Goal: Information Seeking & Learning: Learn about a topic

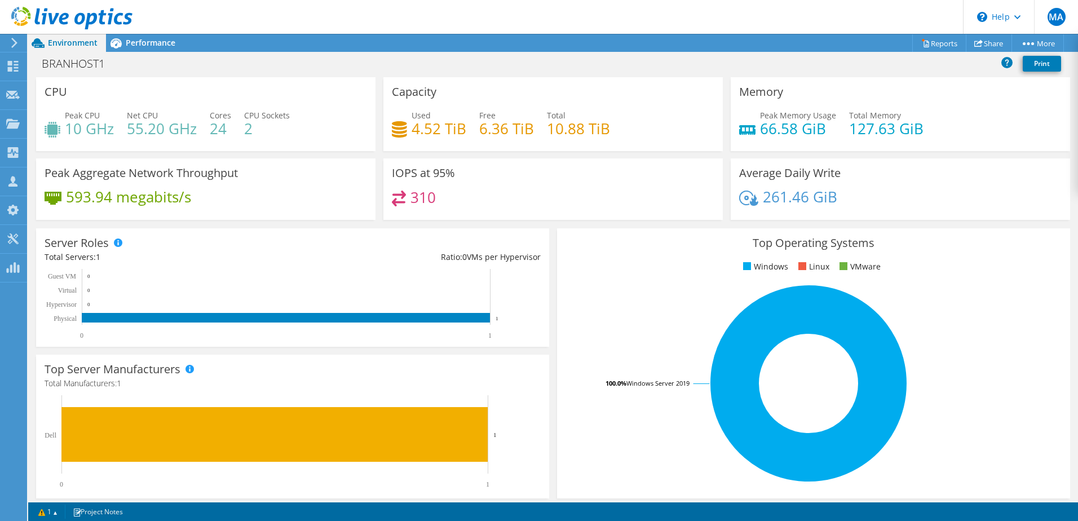
click at [339, 110] on div "Peak CPU 10 GHz Net CPU 55.20 GHz Cores 24 CPU Sockets 2" at bounding box center [206, 127] width 322 height 37
click at [136, 47] on span "Performance" at bounding box center [151, 42] width 50 height 11
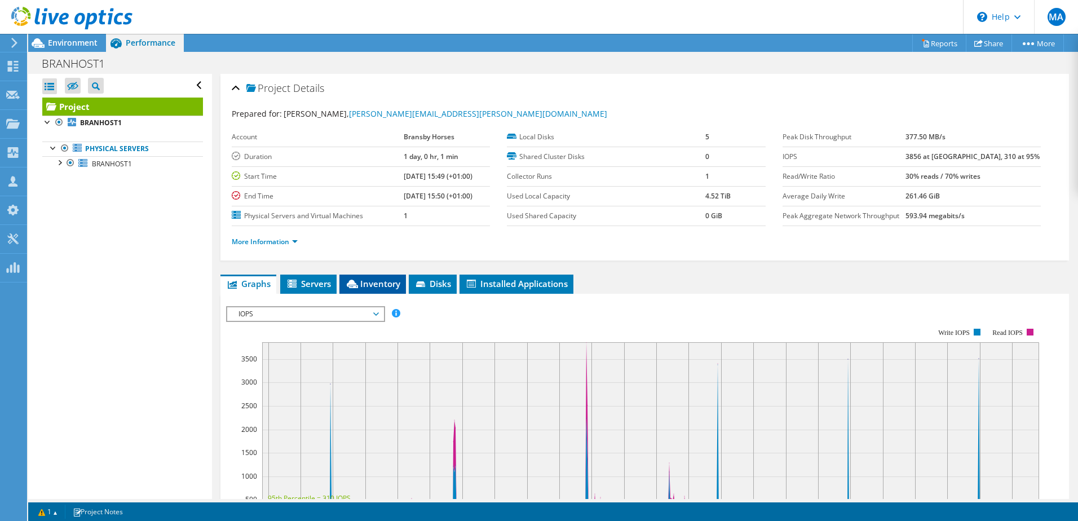
click at [384, 280] on span "Inventory" at bounding box center [372, 283] width 55 height 11
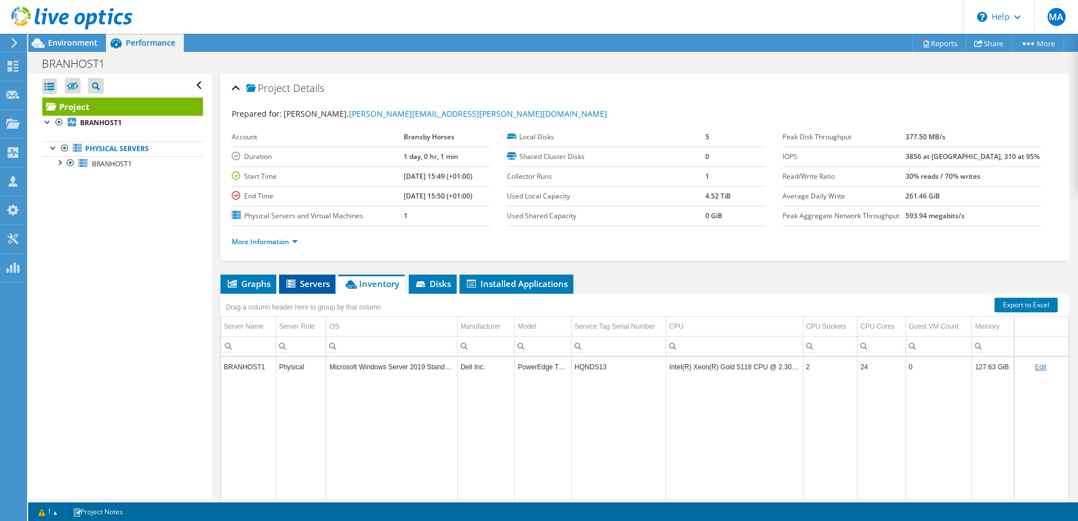
click at [321, 285] on span "Servers" at bounding box center [307, 283] width 45 height 11
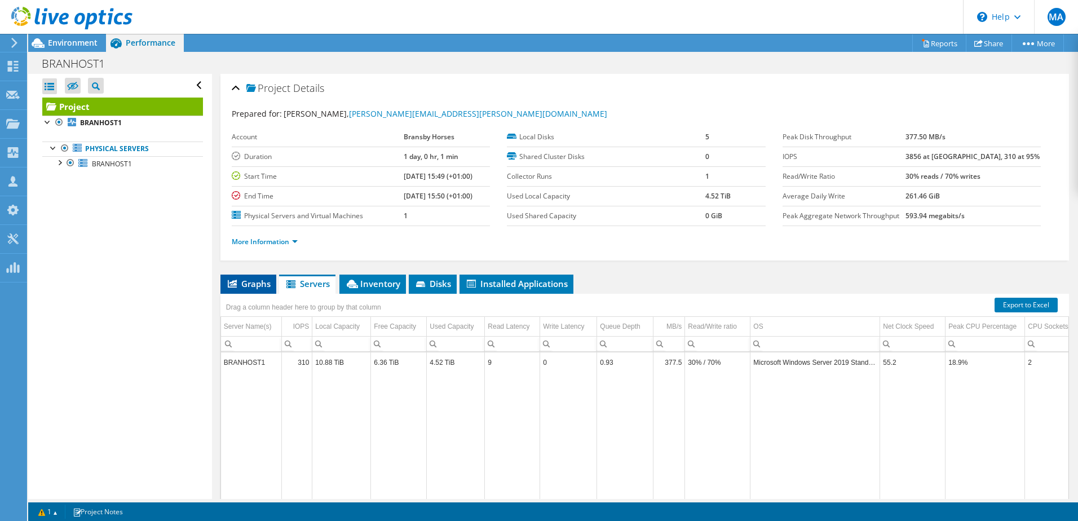
click at [258, 284] on span "Graphs" at bounding box center [248, 283] width 45 height 11
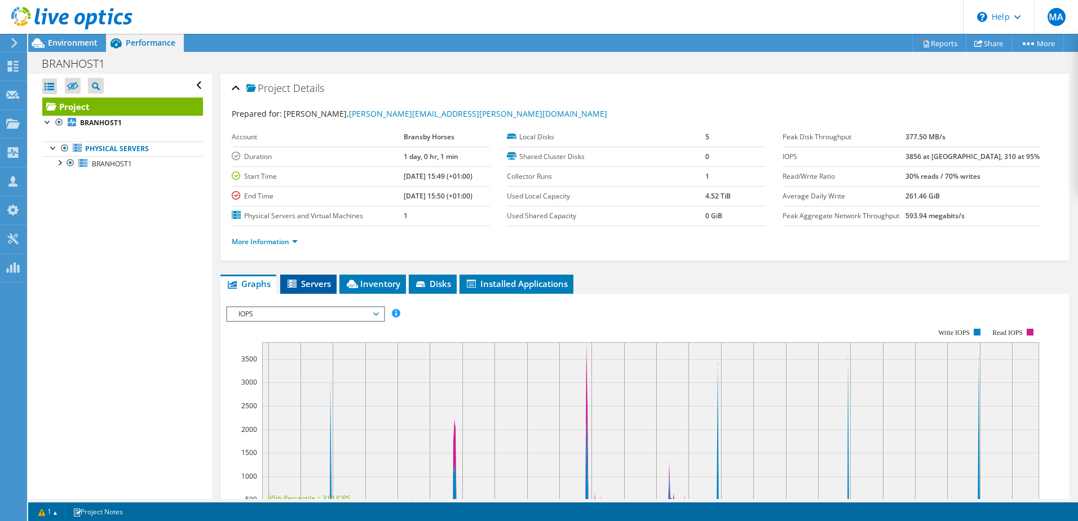
click at [321, 286] on span "Servers" at bounding box center [308, 283] width 45 height 11
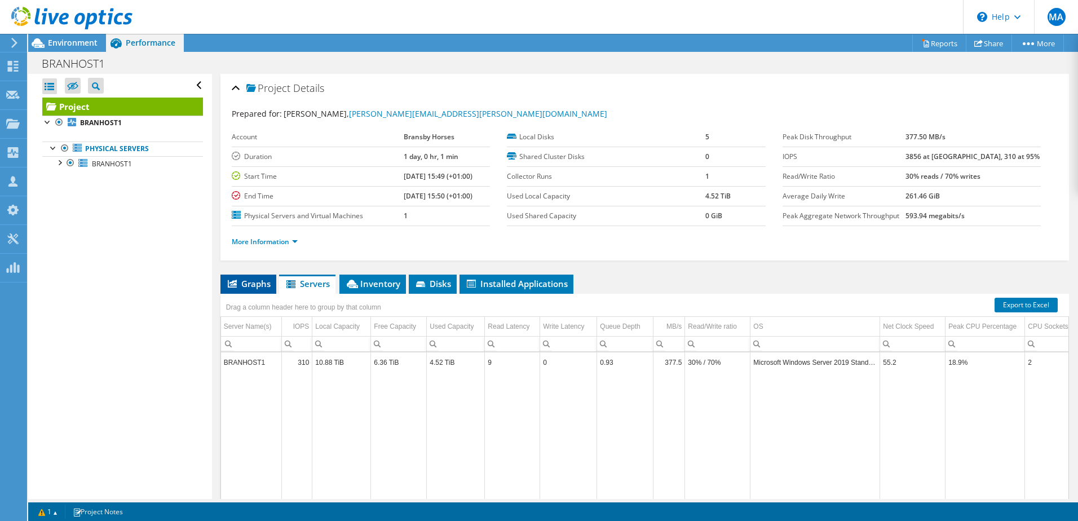
click at [248, 282] on span "Graphs" at bounding box center [248, 283] width 45 height 11
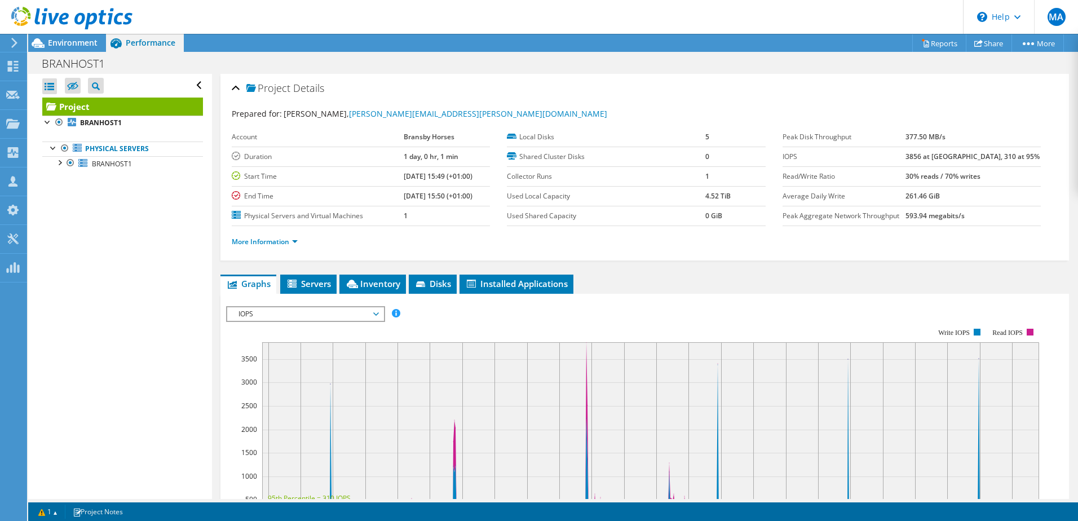
click at [373, 315] on span "IOPS" at bounding box center [305, 314] width 145 height 14
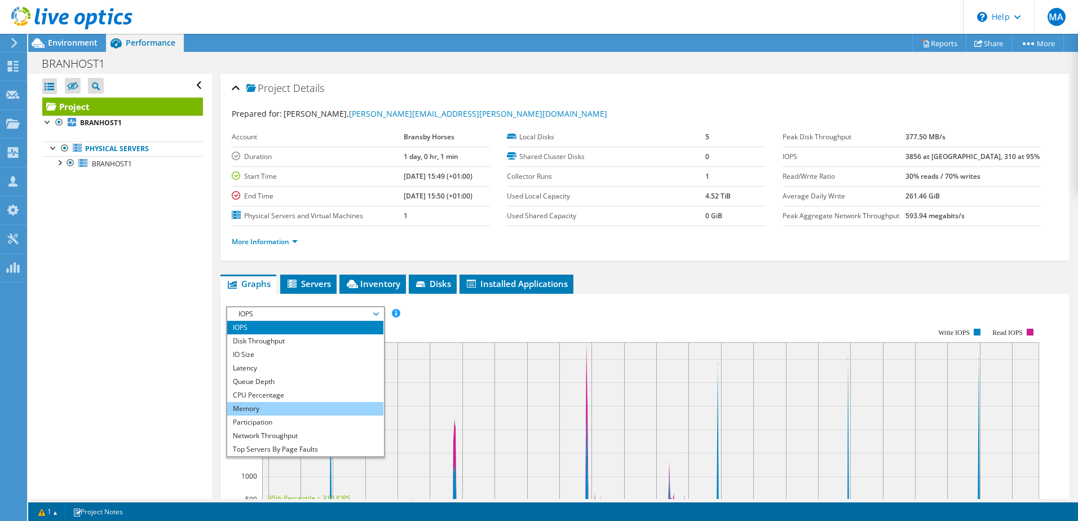
click at [289, 411] on li "Memory" at bounding box center [305, 409] width 156 height 14
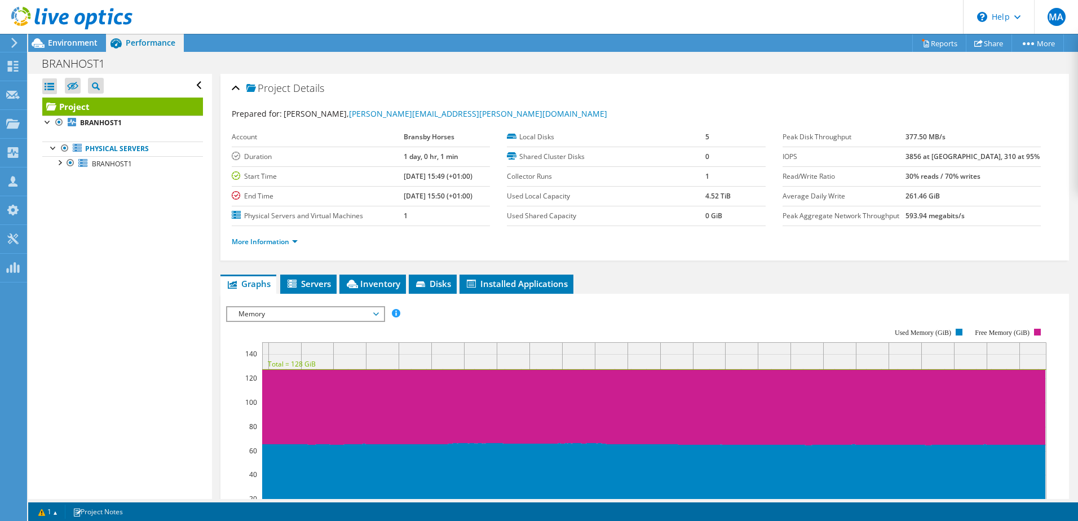
click at [369, 160] on label "Duration" at bounding box center [318, 156] width 172 height 11
click at [338, 318] on span "Memory" at bounding box center [305, 314] width 145 height 14
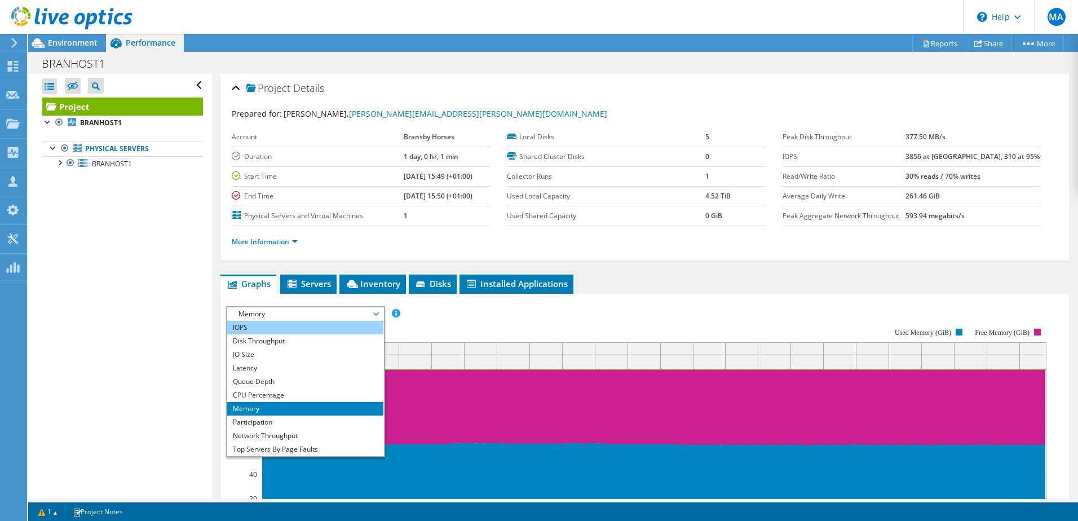
click at [304, 325] on li "IOPS" at bounding box center [305, 328] width 156 height 14
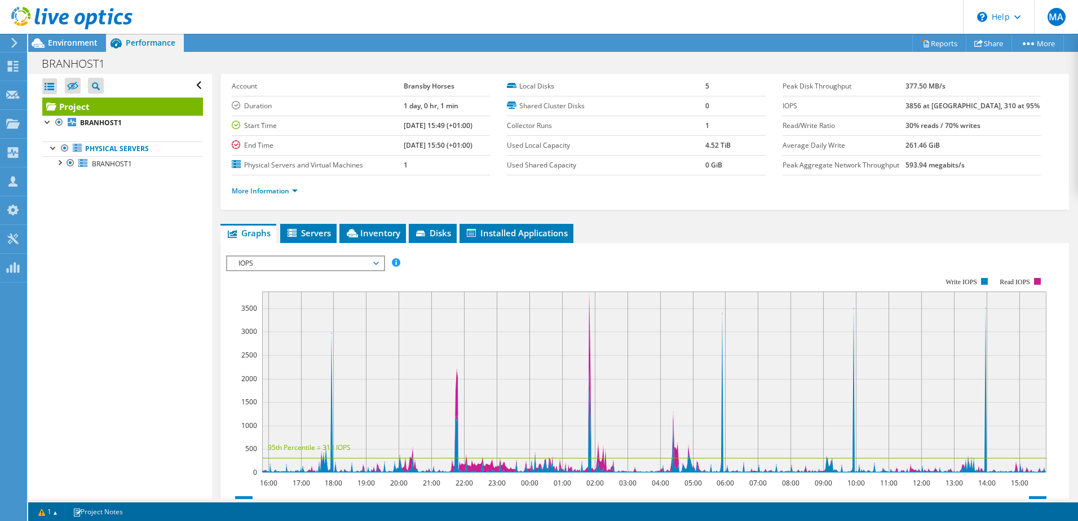
scroll to position [45, 0]
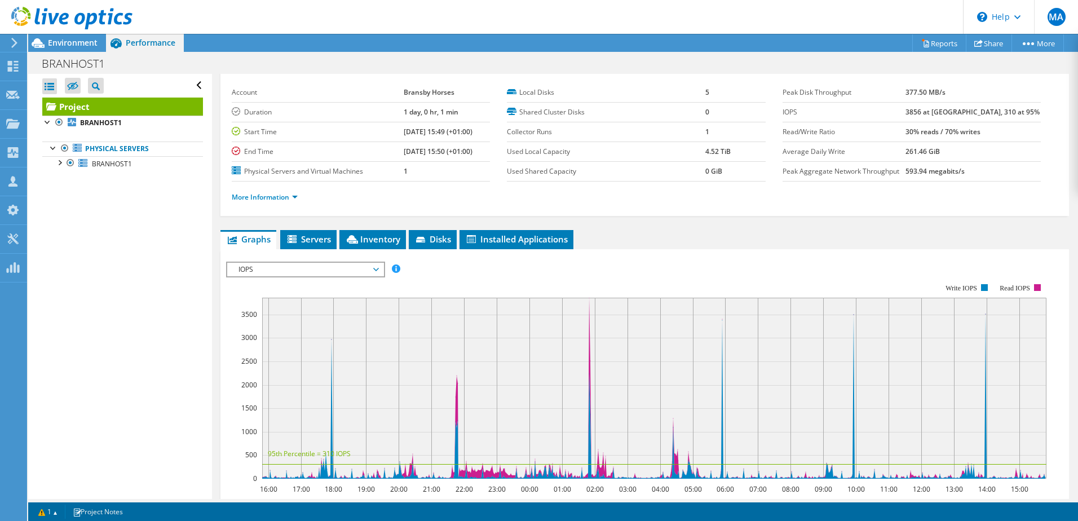
click at [348, 272] on span "IOPS" at bounding box center [305, 270] width 145 height 14
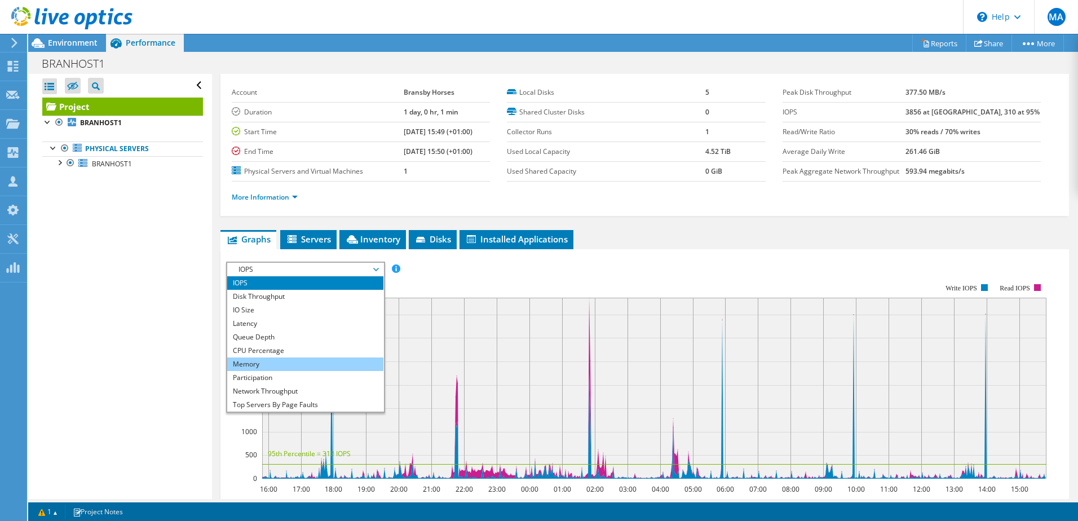
click at [278, 367] on li "Memory" at bounding box center [305, 364] width 156 height 14
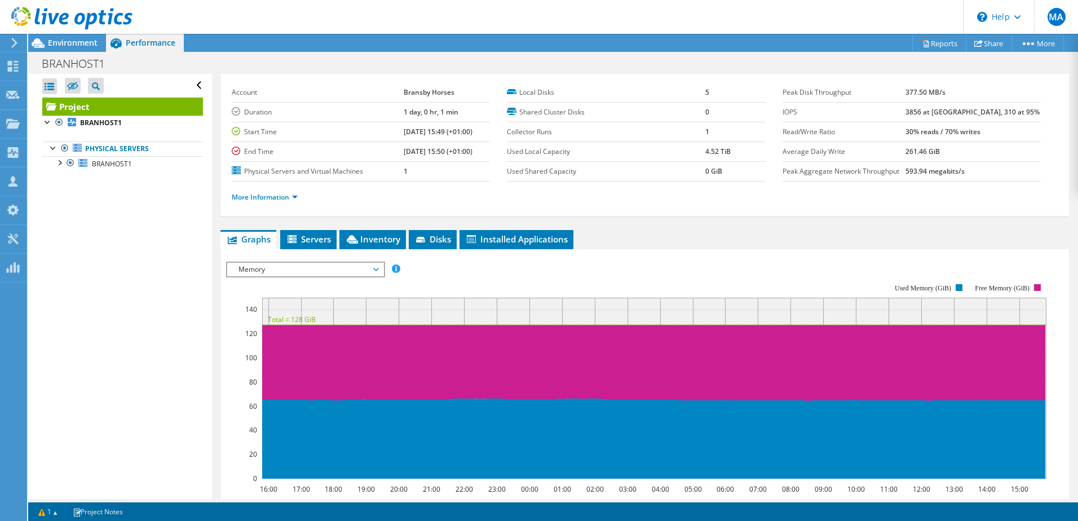
click at [360, 269] on span "Memory" at bounding box center [305, 270] width 145 height 14
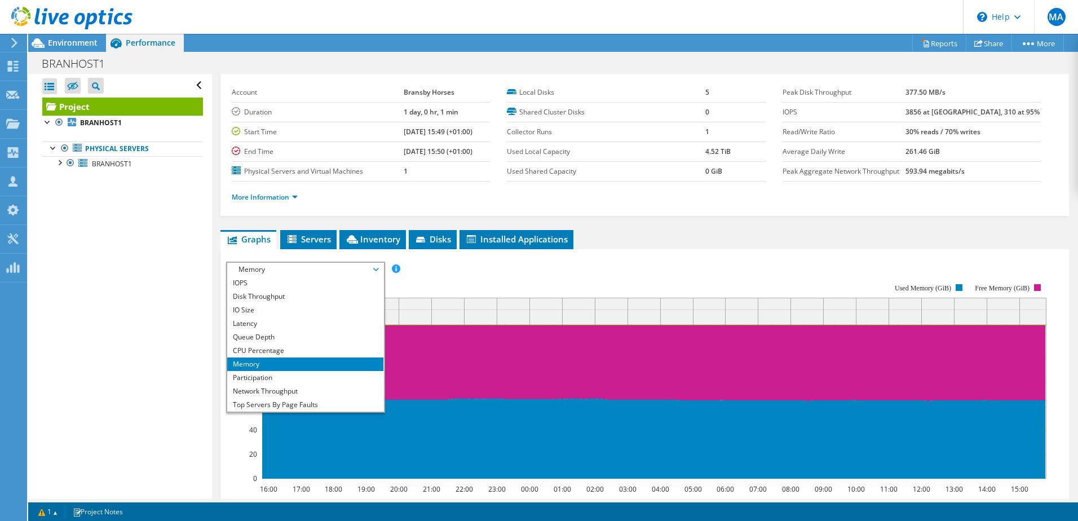
click at [360, 269] on span "Memory" at bounding box center [305, 270] width 145 height 14
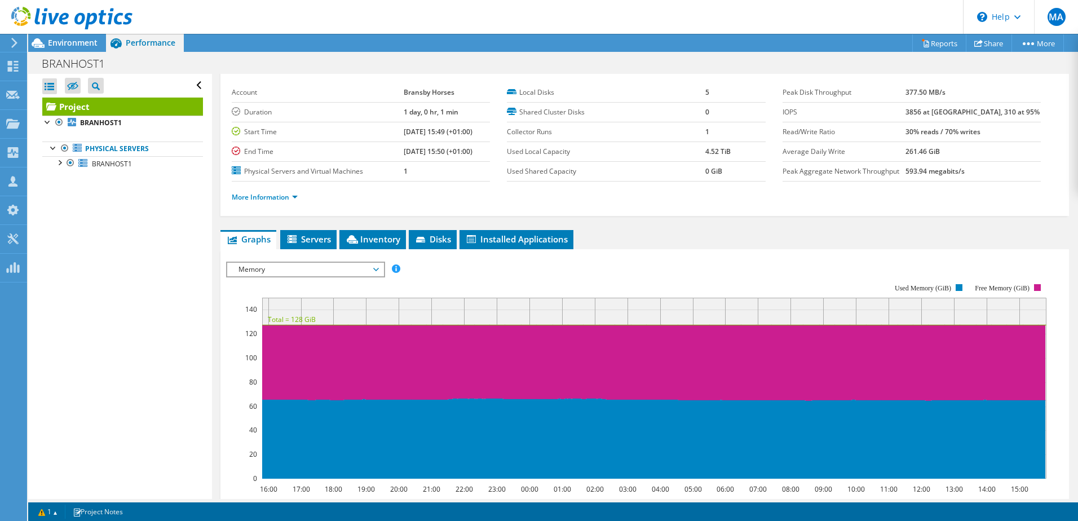
click at [880, 211] on div "More Information" at bounding box center [645, 197] width 826 height 32
click at [884, 207] on div "More Information" at bounding box center [645, 197] width 826 height 32
click at [661, 262] on div "IOPS Disk Throughput IO Size Latency Queue Depth CPU Percentage Memory Page Fau…" at bounding box center [644, 269] width 837 height 15
click at [672, 268] on rect at bounding box center [636, 380] width 820 height 225
click at [680, 271] on rect at bounding box center [636, 380] width 820 height 225
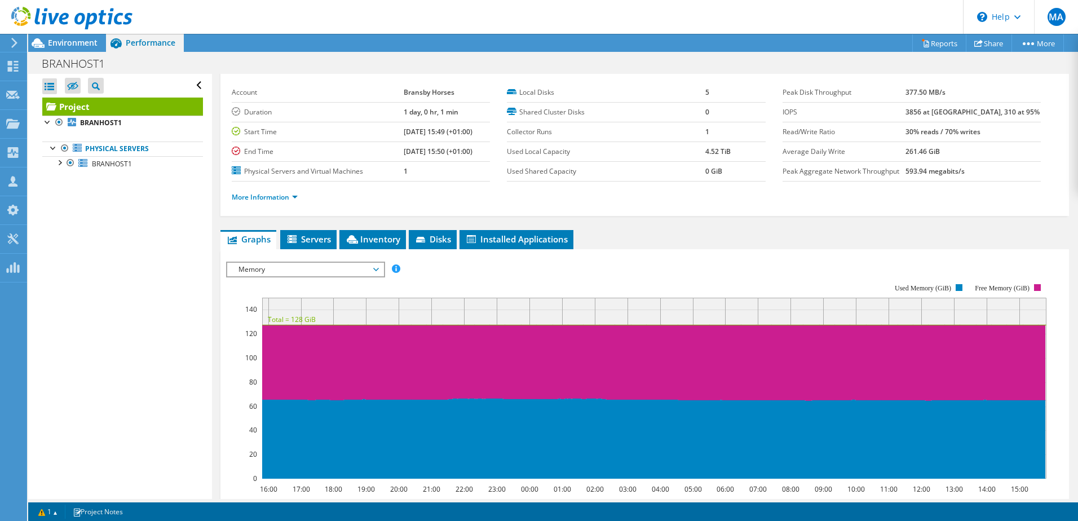
click at [689, 272] on rect at bounding box center [636, 380] width 820 height 225
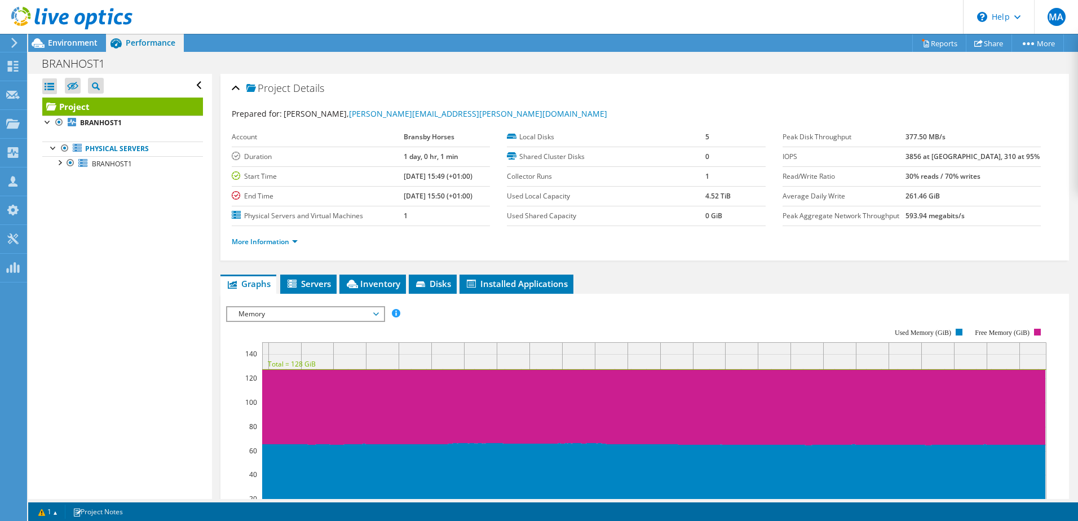
click at [814, 251] on div "More Information" at bounding box center [645, 242] width 826 height 32
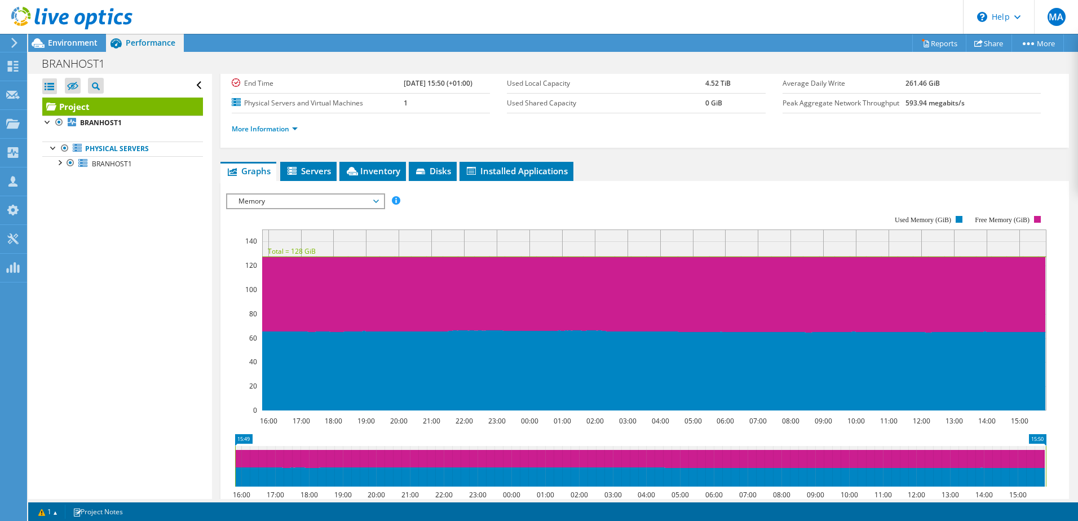
click at [779, 137] on div "More Information" at bounding box center [645, 129] width 826 height 32
click at [787, 141] on div "More Information" at bounding box center [645, 129] width 826 height 32
click at [821, 129] on ul "More Information" at bounding box center [645, 127] width 826 height 15
click at [148, 277] on div "Open All Close All Hide Excluded Nodes Project Tree Filter" at bounding box center [119, 286] width 183 height 425
click at [130, 269] on div "Open All Close All Hide Excluded Nodes Project Tree Filter" at bounding box center [119, 286] width 183 height 425
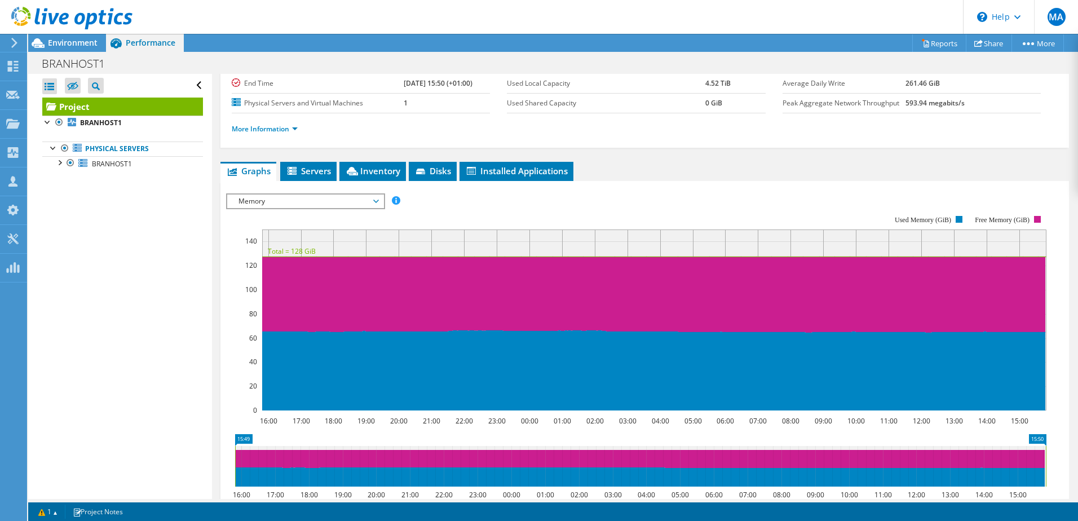
click at [130, 269] on div "Open All Close All Hide Excluded Nodes Project Tree Filter" at bounding box center [119, 286] width 183 height 425
click at [158, 281] on div "Open All Close All Hide Excluded Nodes Project Tree Filter" at bounding box center [119, 286] width 183 height 425
click at [137, 273] on div "Open All Close All Hide Excluded Nodes Project Tree Filter" at bounding box center [119, 286] width 183 height 425
click at [136, 268] on div "Open All Close All Hide Excluded Nodes Project Tree Filter" at bounding box center [119, 286] width 183 height 425
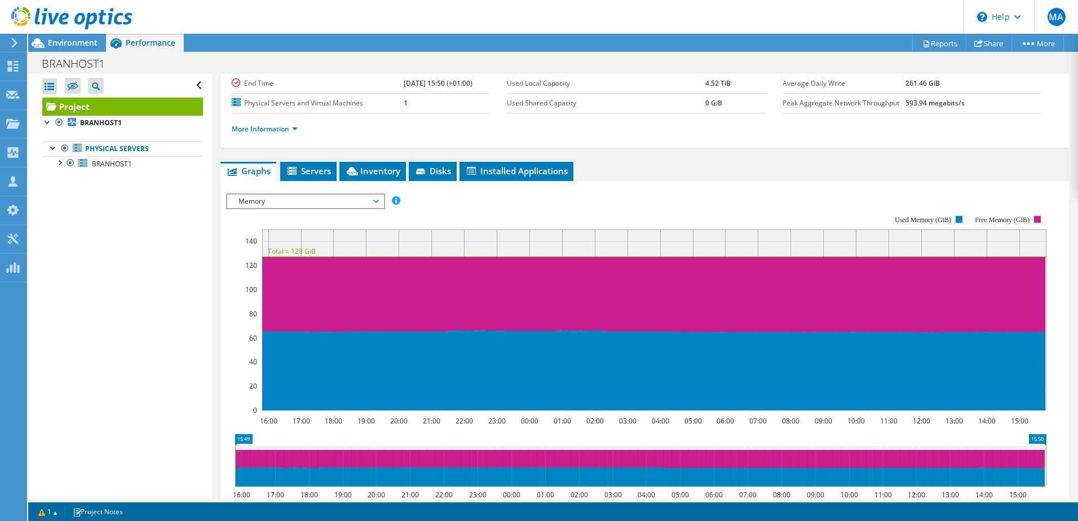
click at [135, 256] on div "Open All Close All Hide Excluded Nodes Project Tree Filter" at bounding box center [119, 286] width 183 height 425
click at [129, 236] on div "Open All Close All Hide Excluded Nodes Project Tree Filter" at bounding box center [119, 286] width 183 height 425
click at [121, 264] on div "Open All Close All Hide Excluded Nodes Project Tree Filter" at bounding box center [119, 286] width 183 height 425
click at [121, 256] on div "Open All Close All Hide Excluded Nodes Project Tree Filter" at bounding box center [119, 286] width 183 height 425
click at [176, 244] on div "Open All Close All Hide Excluded Nodes Project Tree Filter" at bounding box center [119, 286] width 183 height 425
